Goal: Go to known website: Go to known website

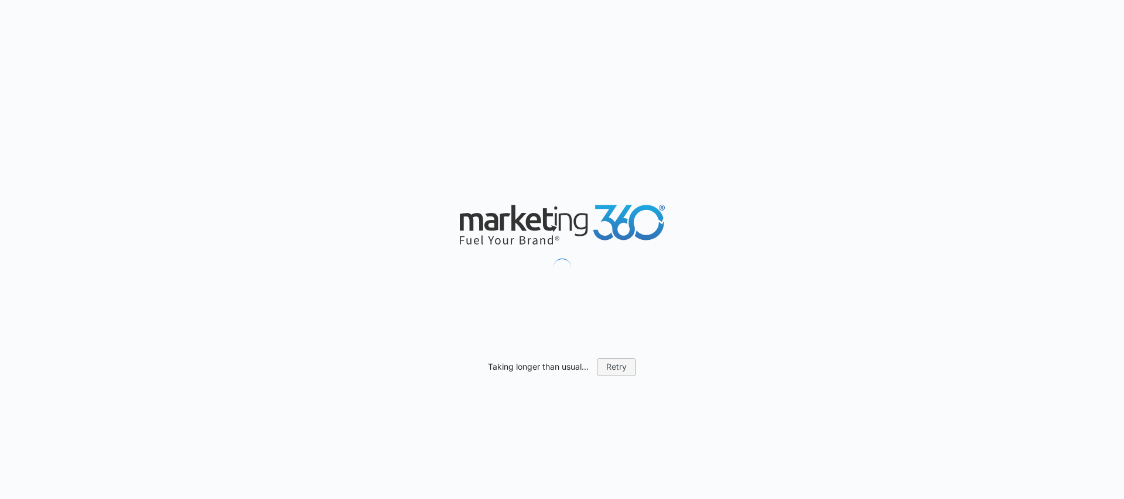
click at [623, 365] on button "Retry" at bounding box center [616, 367] width 39 height 18
